Goal: Task Accomplishment & Management: Manage account settings

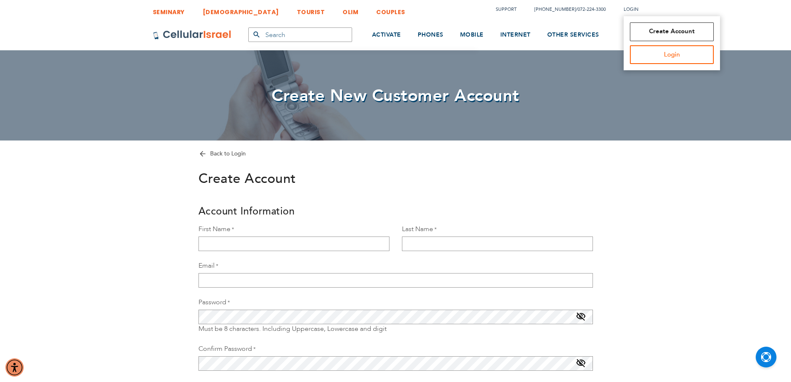
click at [658, 61] on link "Login" at bounding box center [672, 54] width 84 height 19
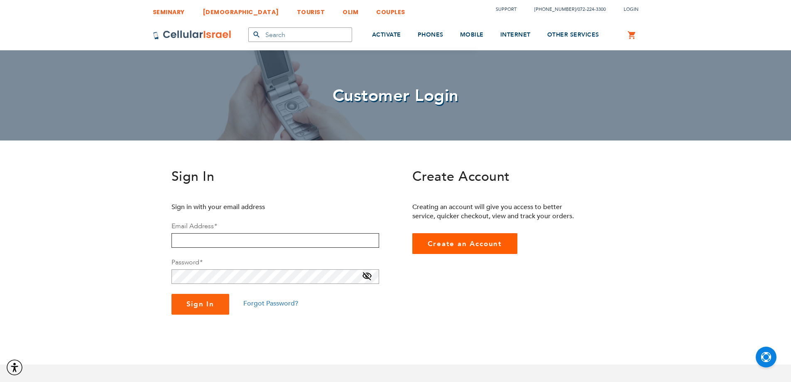
click at [255, 240] on input "email" at bounding box center [276, 240] width 208 height 15
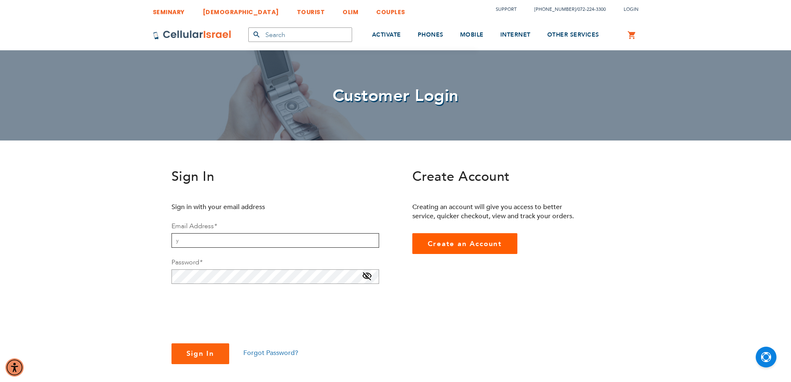
type input "[EMAIL_ADDRESS][DOMAIN_NAME]"
click at [367, 277] on span at bounding box center [367, 277] width 10 height 13
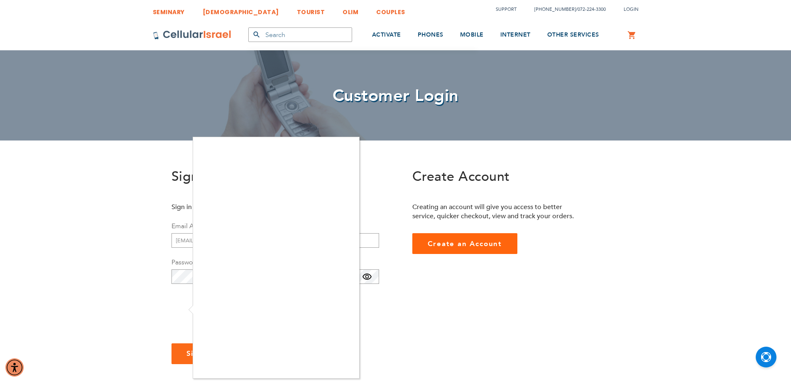
checkbox input "true"
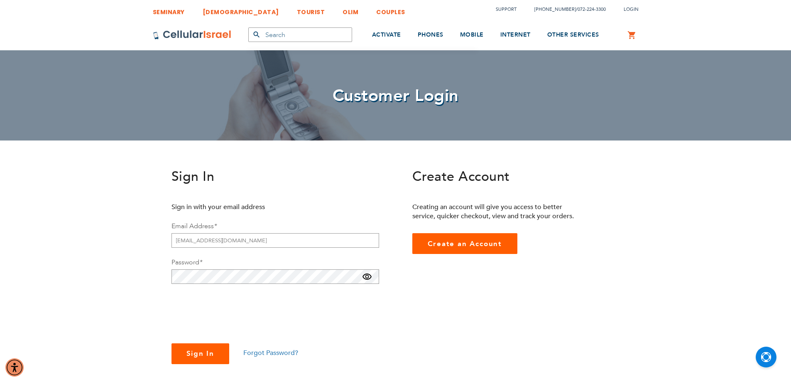
click at [208, 353] on span "Sign In" at bounding box center [200, 353] width 28 height 10
